Goal: Task Accomplishment & Management: Complete application form

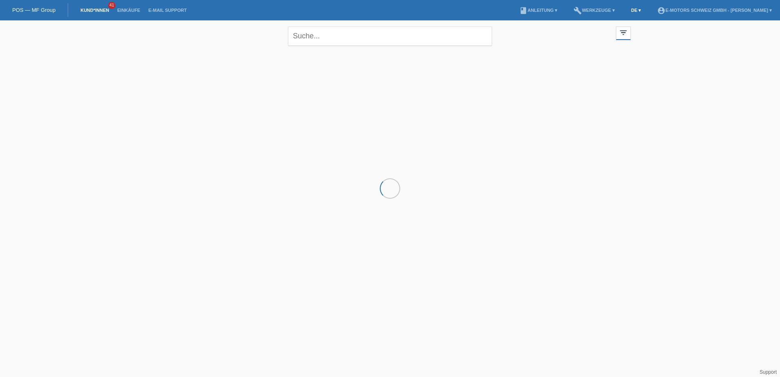
click at [627, 10] on link "DE ▾" at bounding box center [636, 10] width 18 height 5
click at [604, 31] on span "Français" at bounding box center [602, 31] width 23 height 10
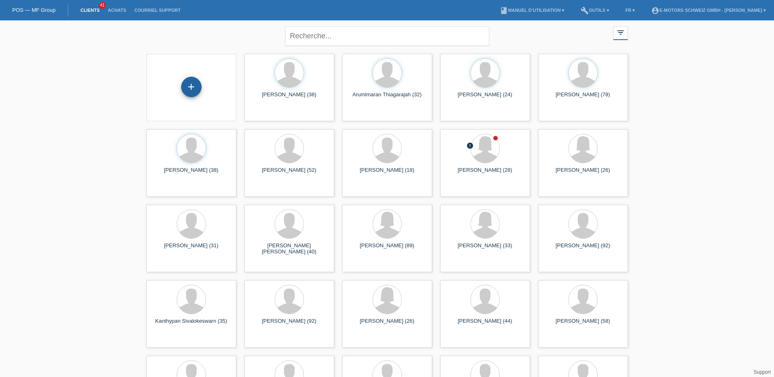
click at [199, 90] on div "+" at bounding box center [191, 87] width 20 height 20
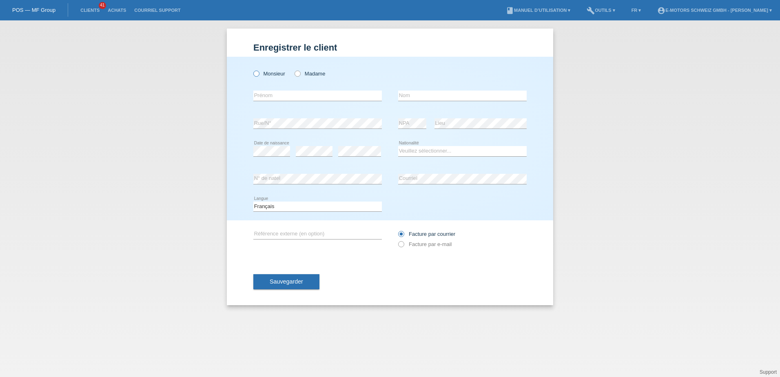
click at [261, 73] on label "Monsieur" at bounding box center [269, 74] width 32 height 6
click at [259, 73] on input "Monsieur" at bounding box center [255, 73] width 5 height 5
radio input "true"
click at [262, 95] on input "text" at bounding box center [317, 96] width 128 height 10
type input "Smajl"
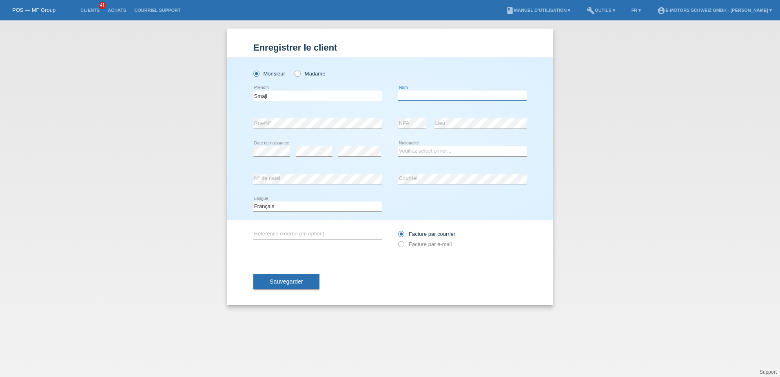
click at [403, 95] on input "text" at bounding box center [462, 96] width 128 height 10
type input "Selmanaj"
click at [420, 151] on select "Veuillez sélectionner... Suisse Allemagne Autriche Liechtenstein ------------ A…" at bounding box center [462, 151] width 128 height 10
select select "BE"
click at [398, 146] on select "Veuillez sélectionner... Suisse Allemagne Autriche Liechtenstein ------------ A…" at bounding box center [462, 151] width 128 height 10
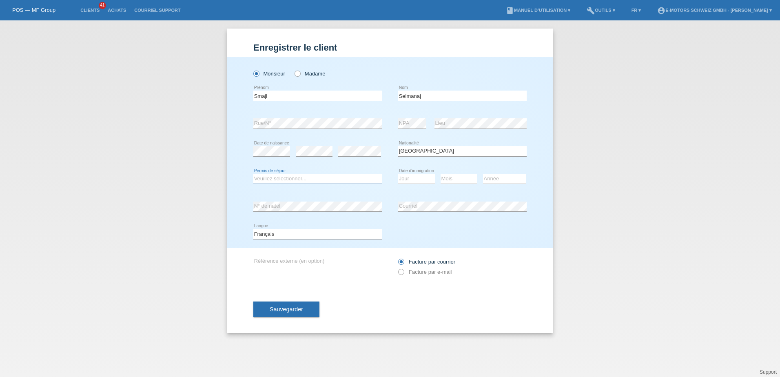
click at [363, 179] on select "Veuillez sélectionner... C B B - Statut de réfugié Autre" at bounding box center [317, 179] width 128 height 10
select select "C"
click at [253, 174] on select "Veuillez sélectionner... C B B - Statut de réfugié Autre" at bounding box center [317, 179] width 128 height 10
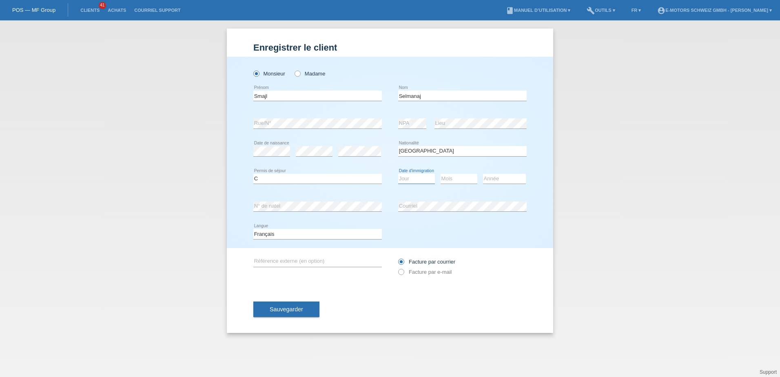
click at [417, 176] on select "Jour 01 02 03 04 05 06 07 08 09 10 11" at bounding box center [416, 179] width 37 height 10
select select "07"
click at [398, 174] on select "Jour 01 02 03 04 05 06 07 08 09 10 11" at bounding box center [416, 179] width 37 height 10
click at [453, 180] on select "Mois 01 02 03 04 05 06 07 08 09 10 11" at bounding box center [458, 179] width 37 height 10
select select "07"
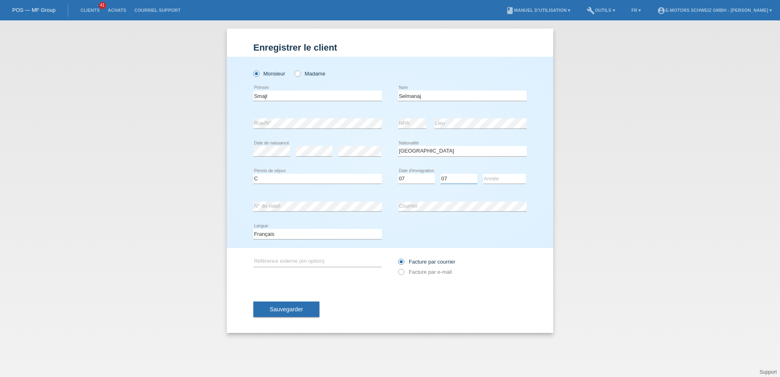
click at [440, 174] on select "Mois 01 02 03 04 05 06 07 08 09 10 11" at bounding box center [458, 179] width 37 height 10
click at [494, 179] on select "Année 2025 2024 2023 2022 2021 2020 2019 2018 2017 2016 2015 2014 2013 2012 201…" at bounding box center [504, 179] width 43 height 10
select select "2014"
click at [483, 174] on select "Année 2025 2024 2023 2022 2021 2020 2019 2018 2017 2016 2015 2014 2013 2012 201…" at bounding box center [504, 179] width 43 height 10
click at [301, 303] on button "Sauvegarder" at bounding box center [286, 308] width 66 height 15
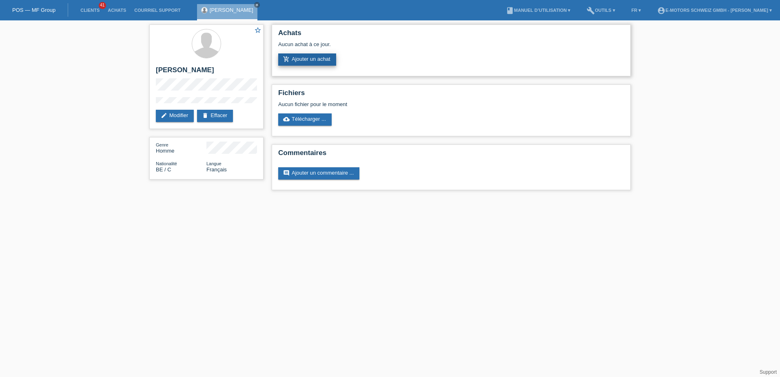
click at [316, 59] on link "add_shopping_cart Ajouter un achat" at bounding box center [307, 59] width 58 height 12
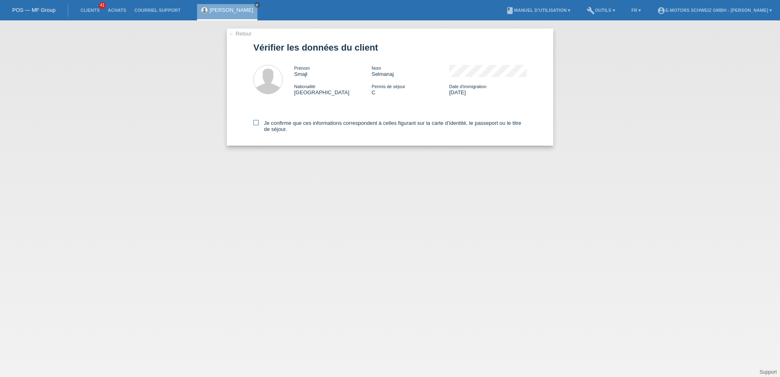
click at [259, 122] on label "Je confirme que ces informations correspondent à celles figurant sur la carte d…" at bounding box center [389, 126] width 273 height 12
click at [259, 122] on input "Je confirme que ces informations correspondent à celles figurant sur la carte d…" at bounding box center [255, 122] width 5 height 5
checkbox input "true"
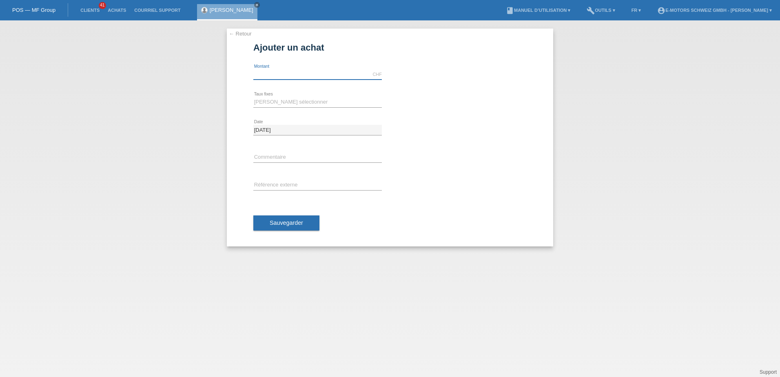
click at [266, 77] on input "text" at bounding box center [317, 74] width 128 height 10
type input "2890.00"
click at [217, 106] on div "← Retour Ajouter un achat Montant disponible: 2890.00 CHF error Montant" at bounding box center [390, 198] width 780 height 356
click at [267, 104] on select "Veuillez sélectionner 12 versements 24 versements 36 versements 48 versements" at bounding box center [317, 102] width 128 height 10
select select "214"
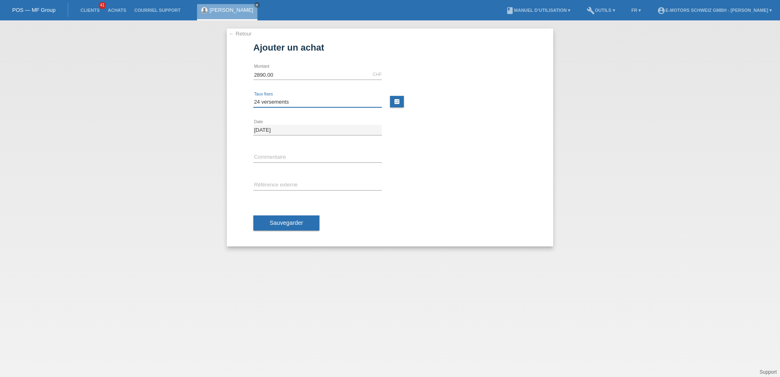
click at [253, 97] on select "Veuillez sélectionner 12 versements 24 versements 36 versements 48 versements" at bounding box center [317, 102] width 128 height 10
click at [271, 223] on span "Sauvegarder" at bounding box center [286, 222] width 33 height 7
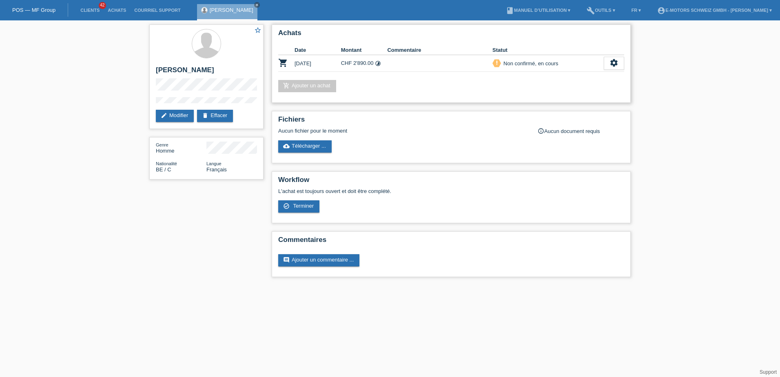
click at [325, 85] on link "add_shopping_cart Ajouter un achat" at bounding box center [307, 86] width 58 height 12
click at [609, 61] on div "settings" at bounding box center [614, 63] width 20 height 13
click at [488, 94] on div "Achats Date Montant Commentaire Statut shopping_cart [DATE] CHF 2'890.00 timela…" at bounding box center [451, 63] width 359 height 78
click at [611, 66] on icon "settings" at bounding box center [613, 62] width 9 height 9
click at [560, 102] on span "Terminer" at bounding box center [556, 100] width 23 height 10
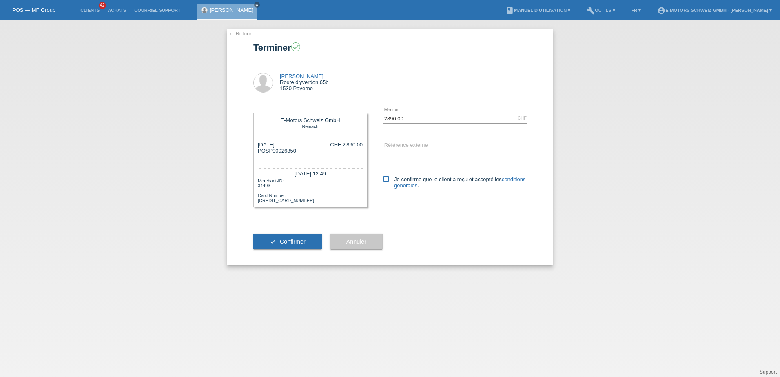
click at [387, 181] on label "Je confirme que le client a reçu et accepté les conditions générales ." at bounding box center [454, 182] width 143 height 12
click at [387, 181] on input "Je confirme que le client a reçu et accepté les conditions générales ." at bounding box center [385, 178] width 5 height 5
checkbox input "true"
click at [295, 242] on span "Confirmer" at bounding box center [293, 241] width 26 height 7
